Goal: Transaction & Acquisition: Purchase product/service

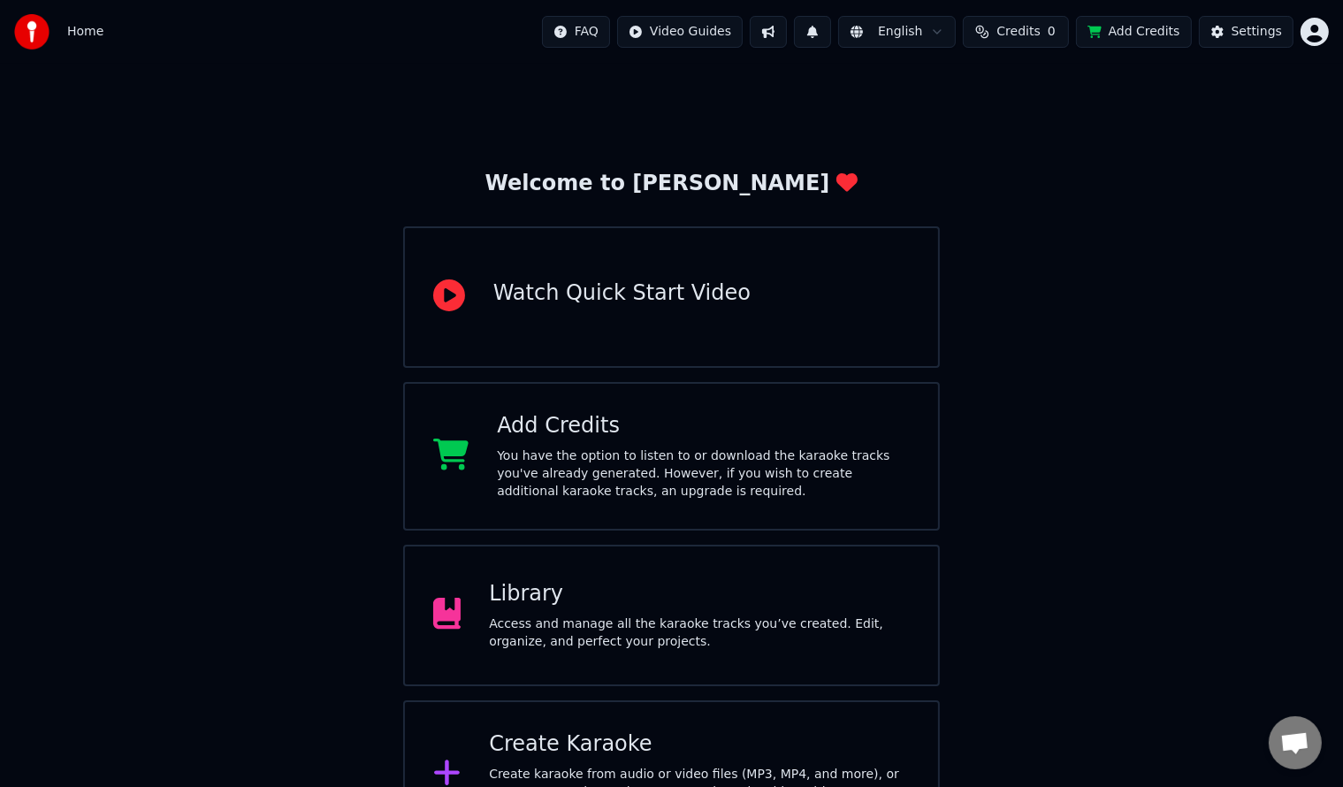
scroll to position [54, 0]
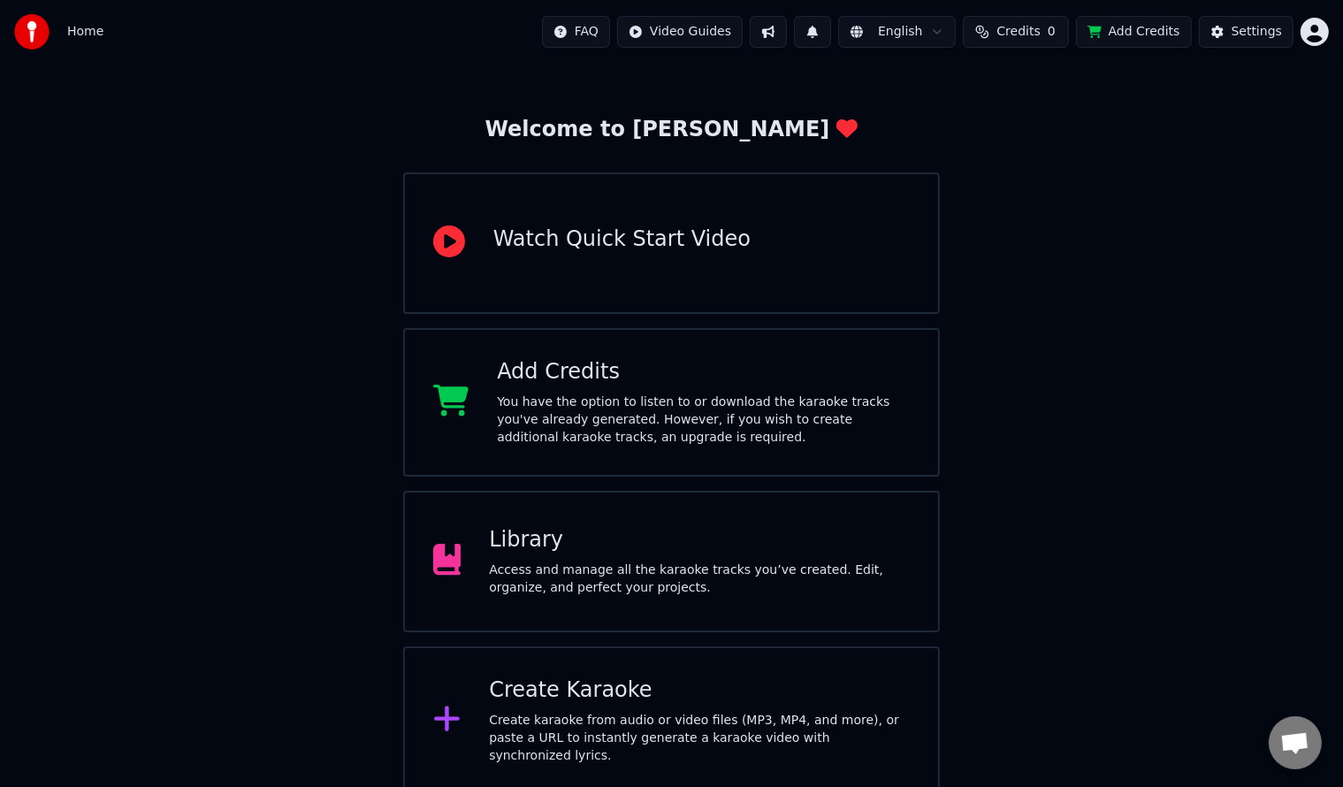
click at [583, 697] on div "Create Karaoke" at bounding box center [699, 690] width 421 height 28
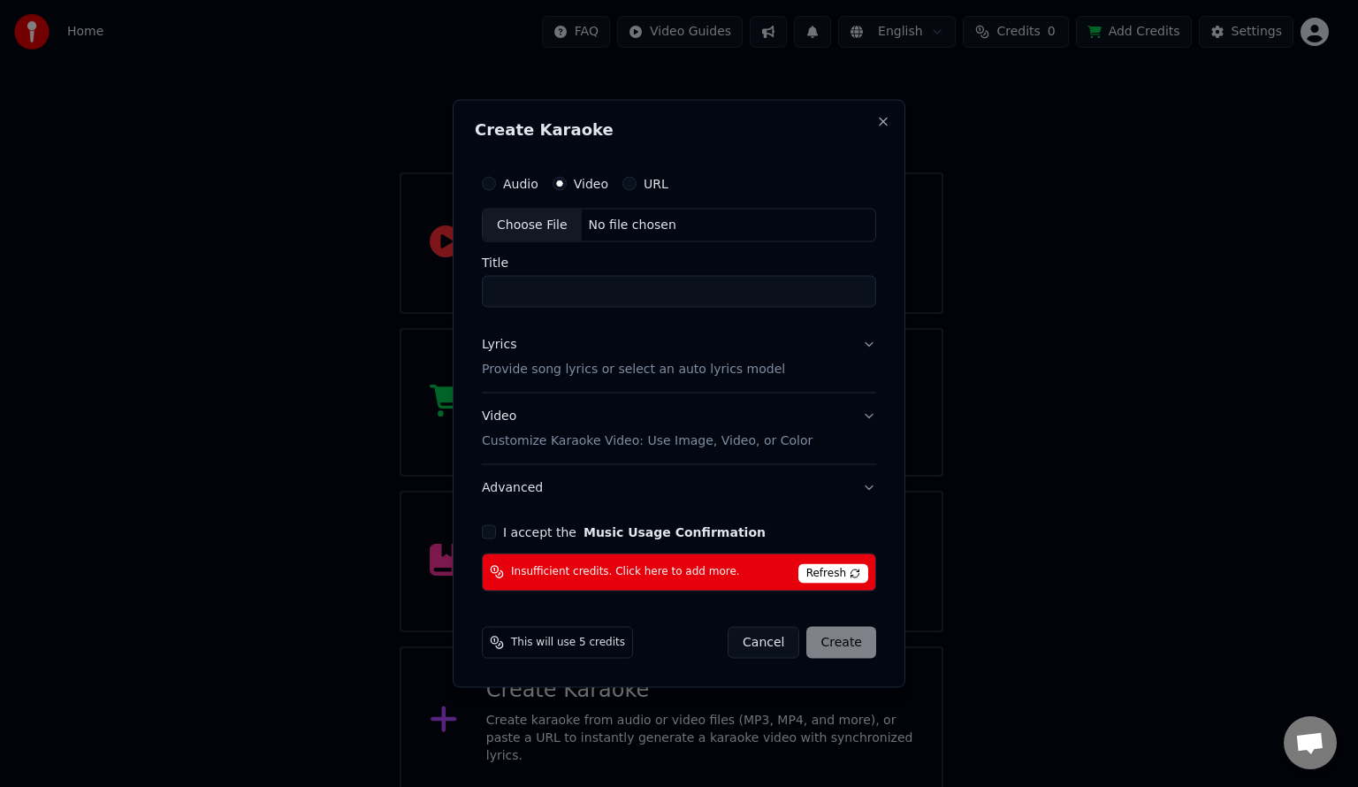
click at [559, 639] on span "This will use 5 credits" at bounding box center [568, 642] width 114 height 14
click at [626, 185] on button "URL" at bounding box center [629, 184] width 14 height 14
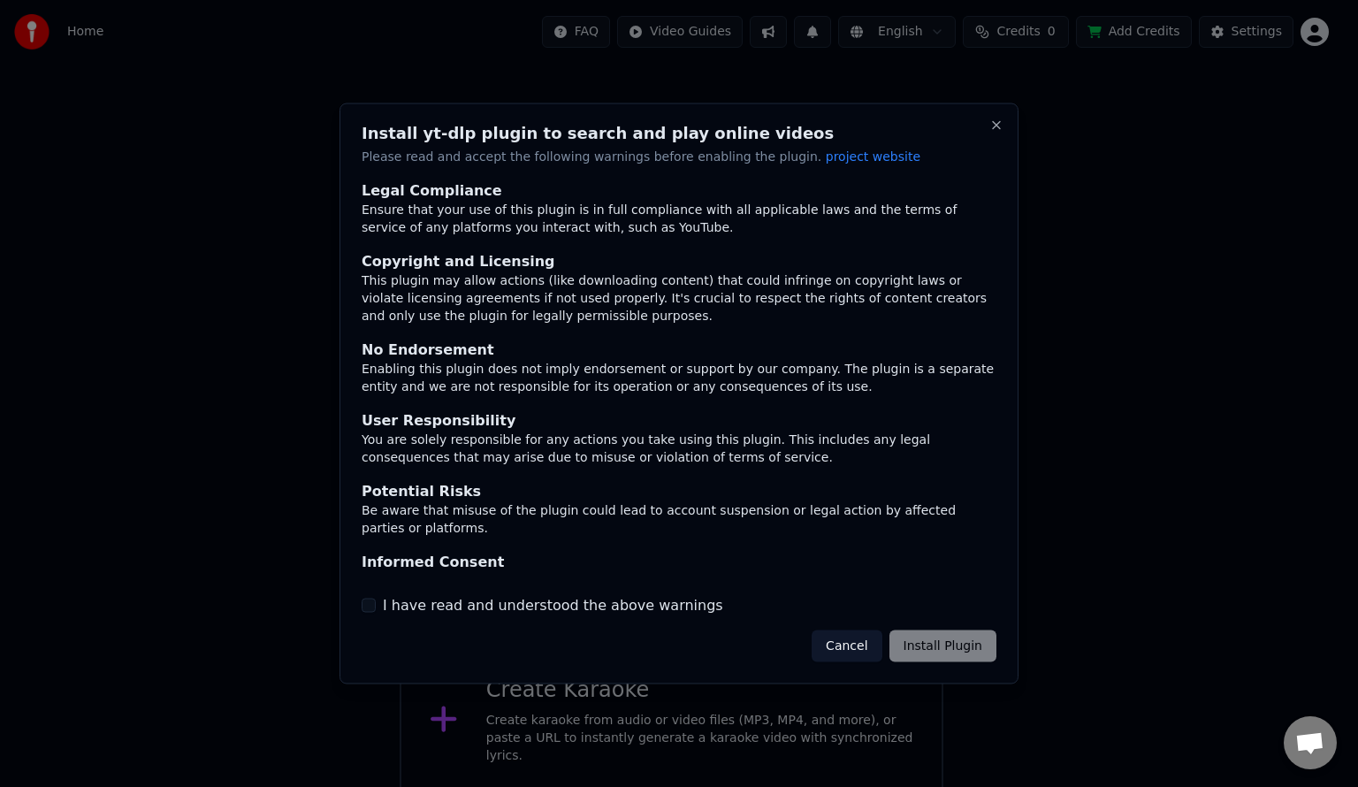
click at [859, 640] on button "Cancel" at bounding box center [846, 645] width 70 height 32
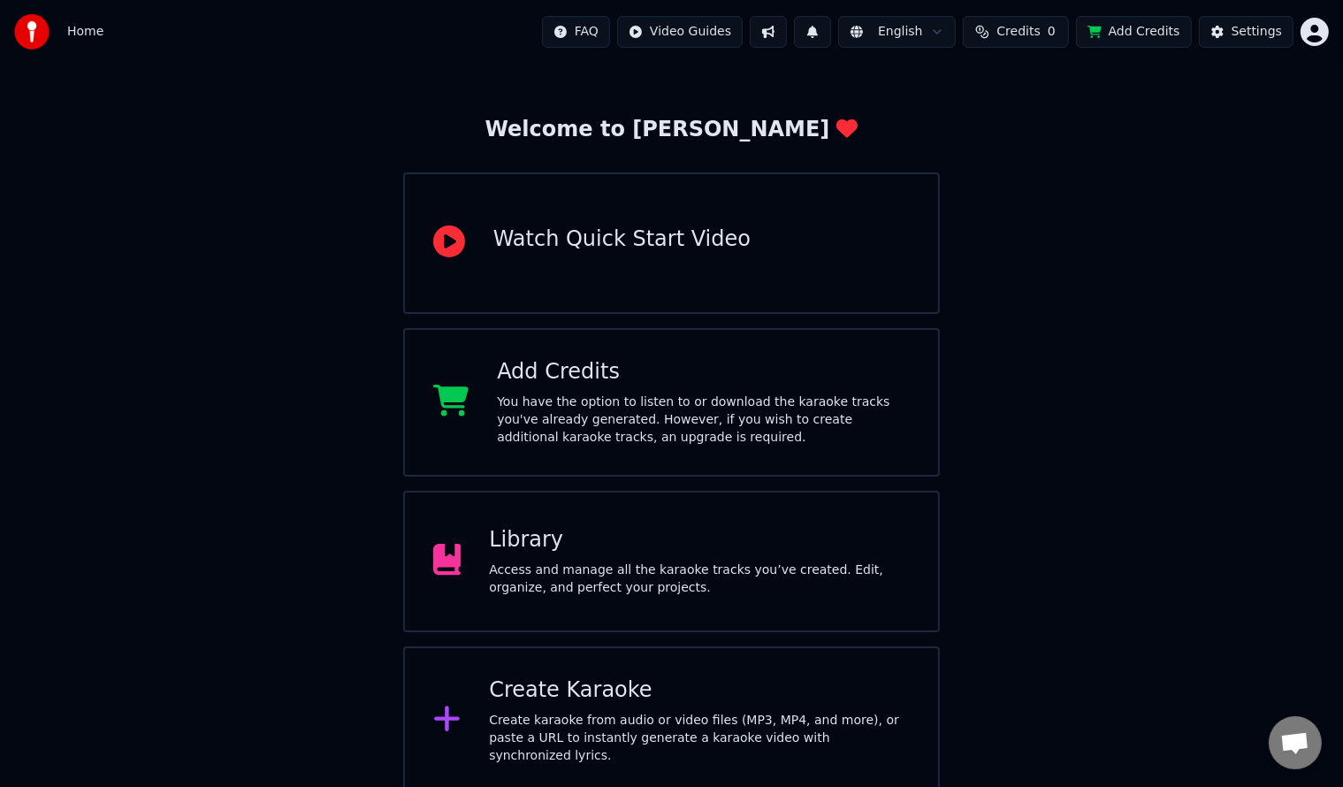
click at [1032, 28] on span "Credits" at bounding box center [1017, 32] width 43 height 18
click at [948, 88] on th "Topup" at bounding box center [928, 83] width 50 height 35
click at [925, 80] on th "Topup" at bounding box center [928, 83] width 50 height 35
click at [1013, 81] on th "Remaining" at bounding box center [993, 83] width 80 height 35
click at [1078, 81] on th "Expiration (days)" at bounding box center [1091, 83] width 119 height 35
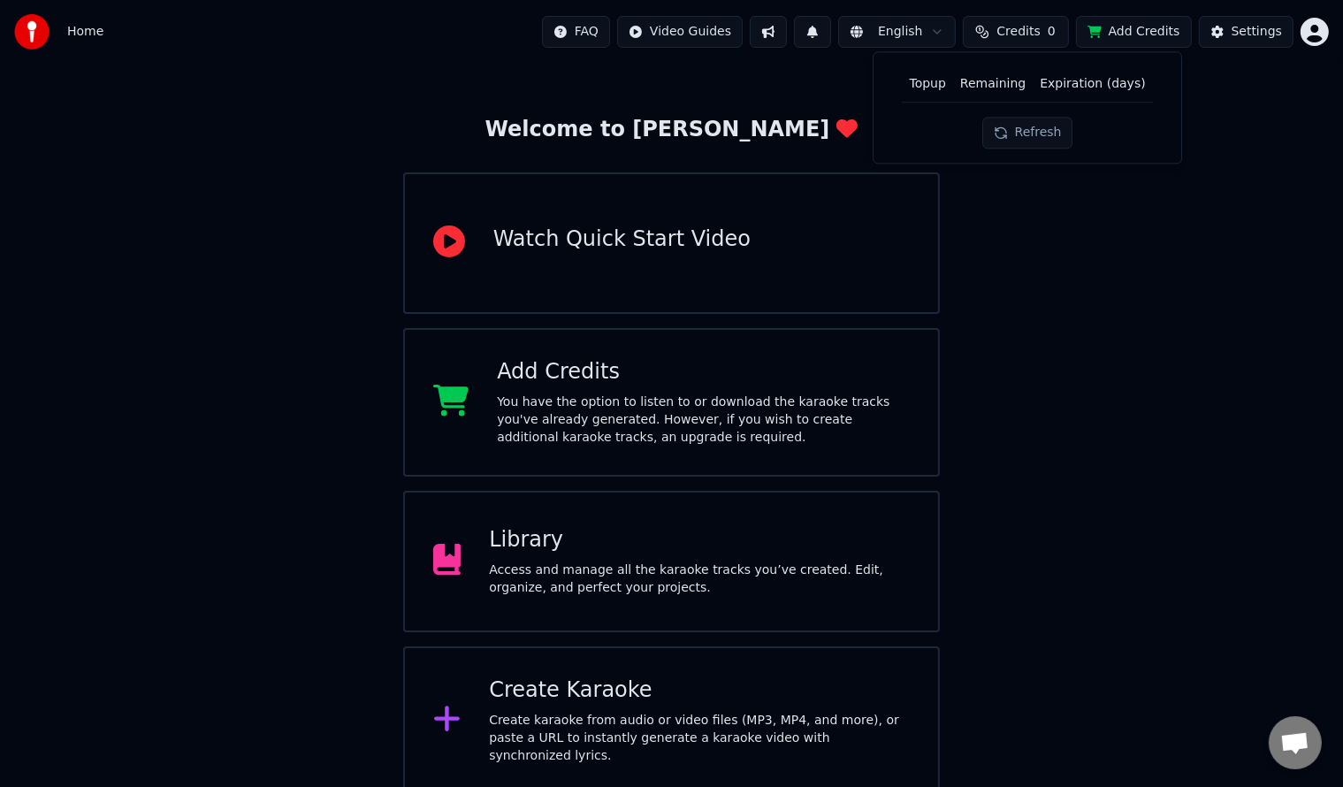
click at [925, 91] on th "Topup" at bounding box center [928, 83] width 50 height 35
click at [934, 83] on th "Topup" at bounding box center [928, 83] width 50 height 35
click at [808, 85] on div "Welcome to Youka Watch Quick Start Video Add Credits You have the option to lis…" at bounding box center [671, 402] width 1343 height 785
click at [1247, 34] on div "Settings" at bounding box center [1256, 32] width 50 height 18
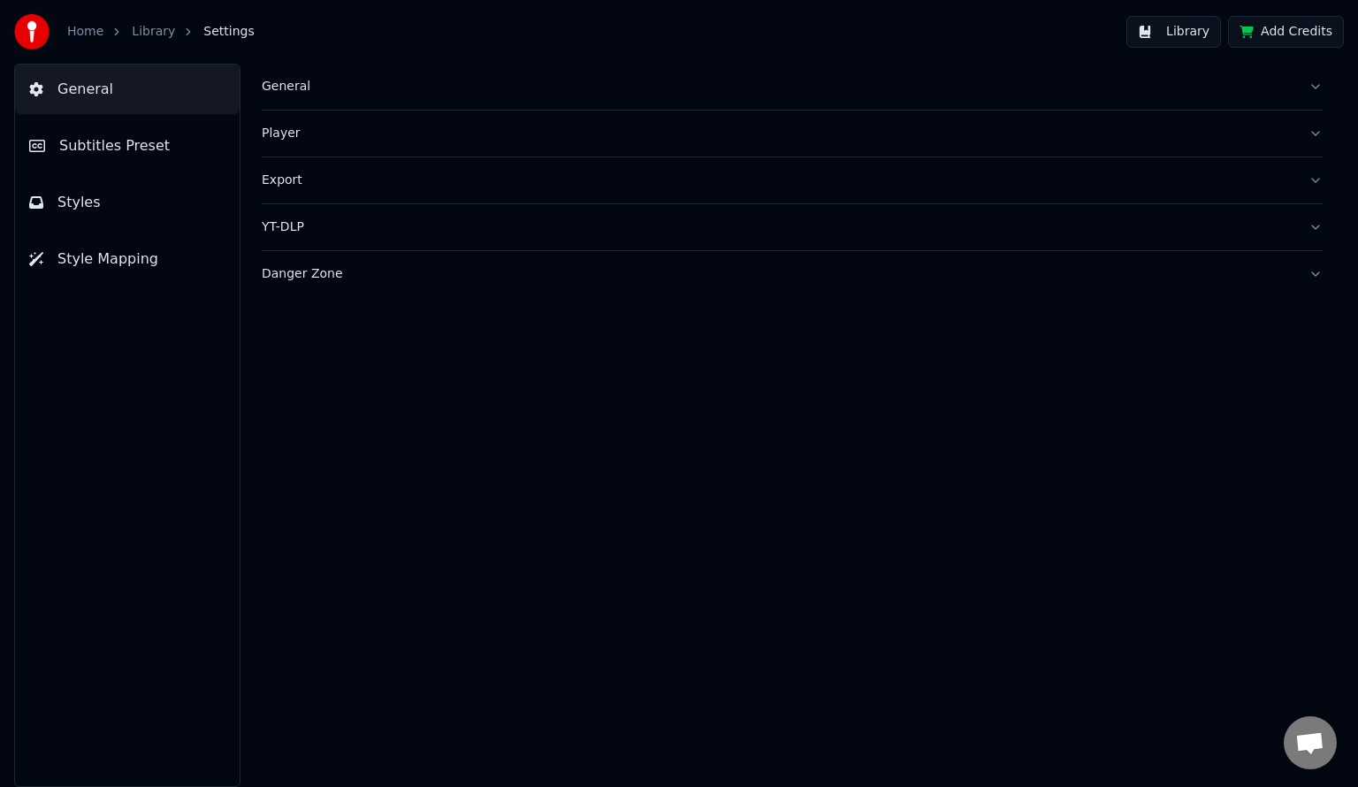
click at [1275, 31] on button "Add Credits" at bounding box center [1286, 32] width 116 height 32
